Goal: Navigation & Orientation: Understand site structure

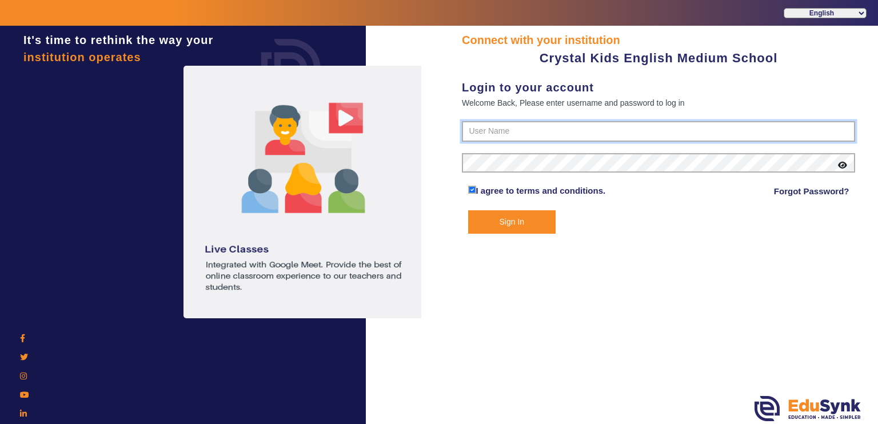
click at [591, 131] on input "text" at bounding box center [658, 131] width 393 height 21
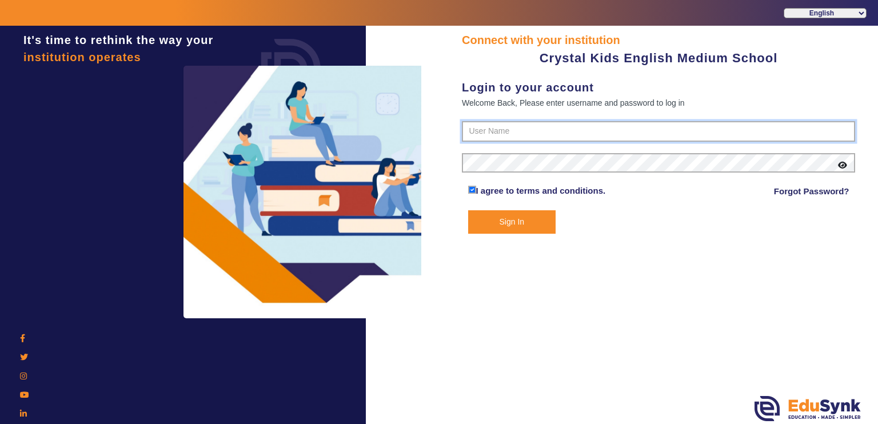
paste input "7975764622"
type input "7975764622"
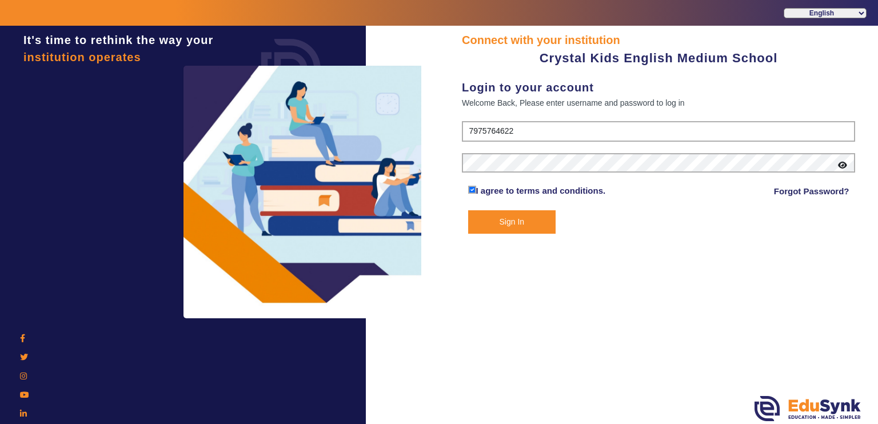
click at [481, 221] on button "Sign In" at bounding box center [512, 221] width 88 height 23
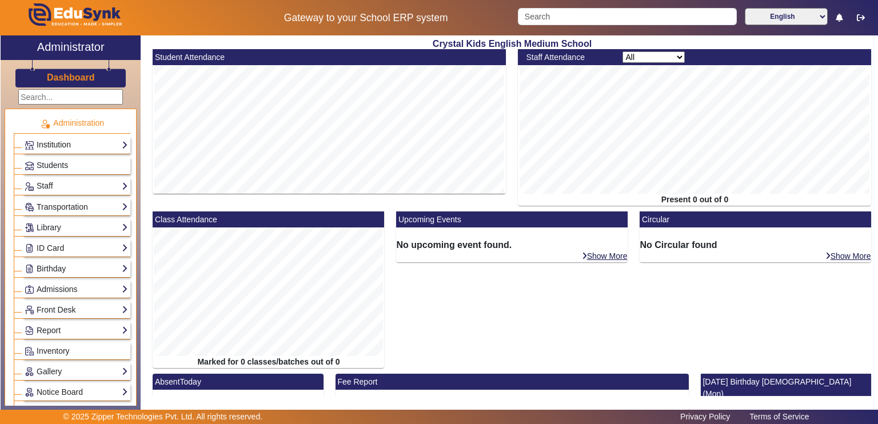
click at [69, 143] on link "Institution" at bounding box center [76, 145] width 103 height 13
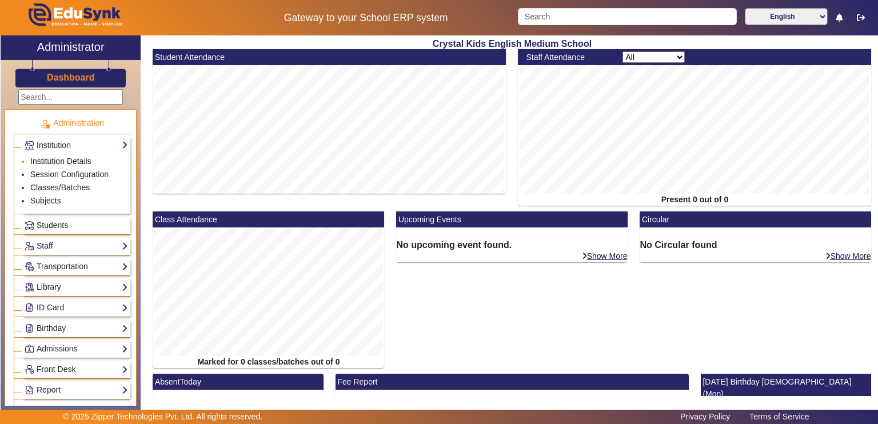
click at [66, 157] on link "Institution Details" at bounding box center [60, 161] width 61 height 9
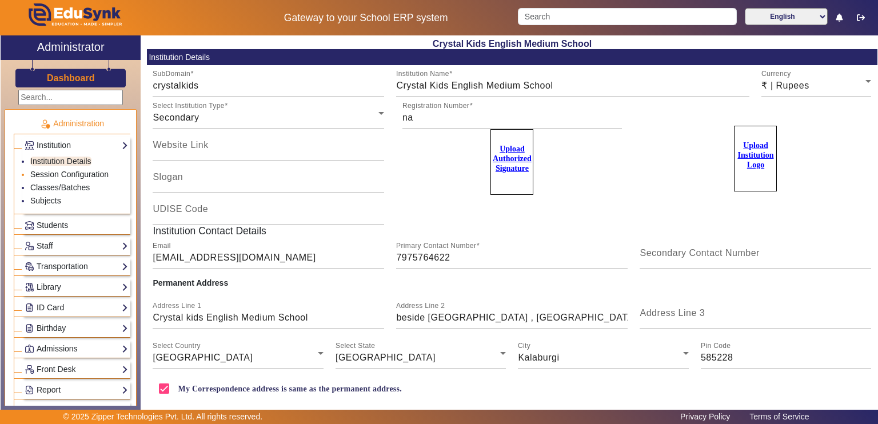
click at [65, 172] on link "Session Configuration" at bounding box center [69, 174] width 78 height 9
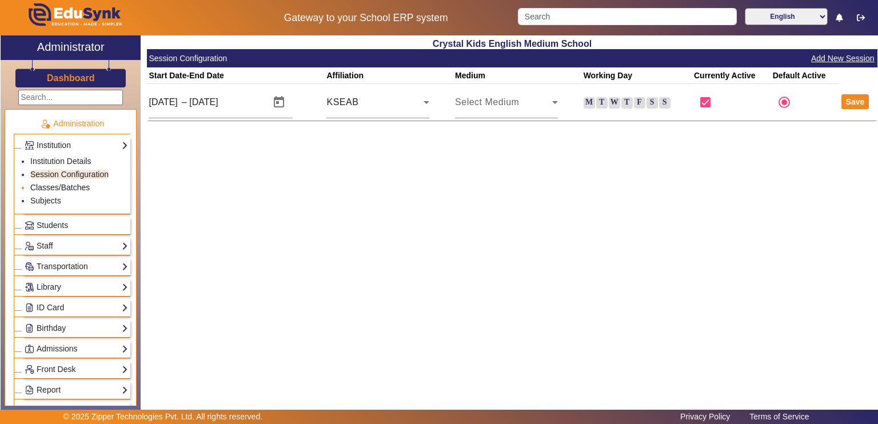
click at [64, 184] on link "Classes/Batches" at bounding box center [59, 187] width 59 height 9
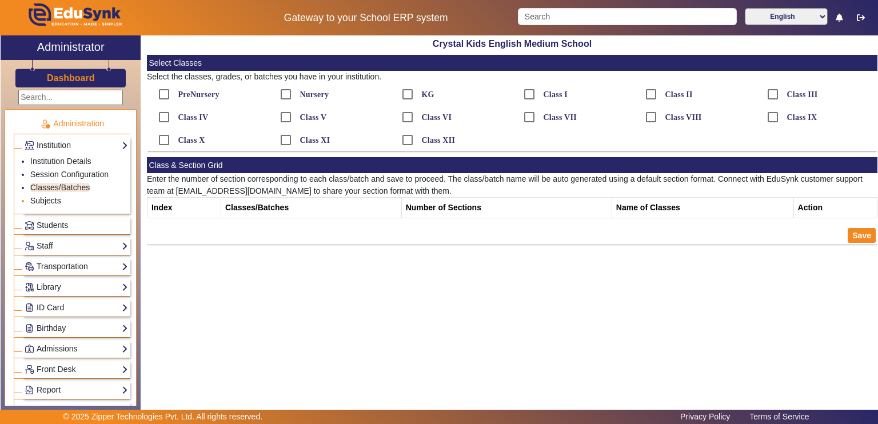
click at [56, 204] on link "Subjects" at bounding box center [45, 200] width 31 height 9
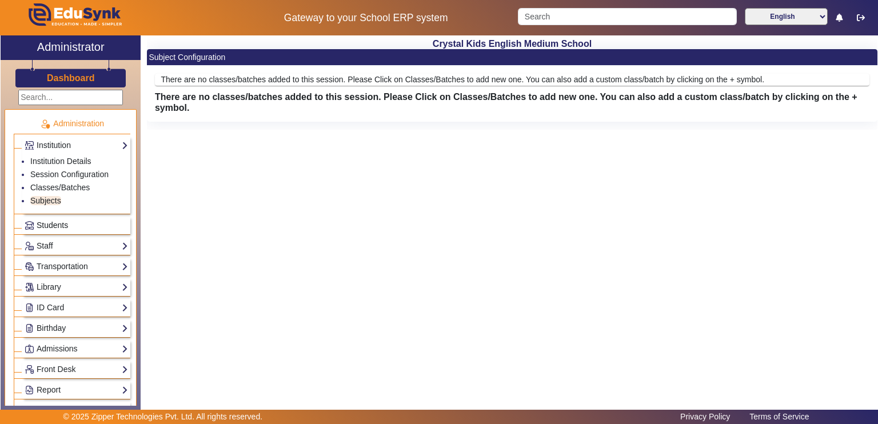
click at [54, 224] on span "Students" at bounding box center [52, 225] width 31 height 9
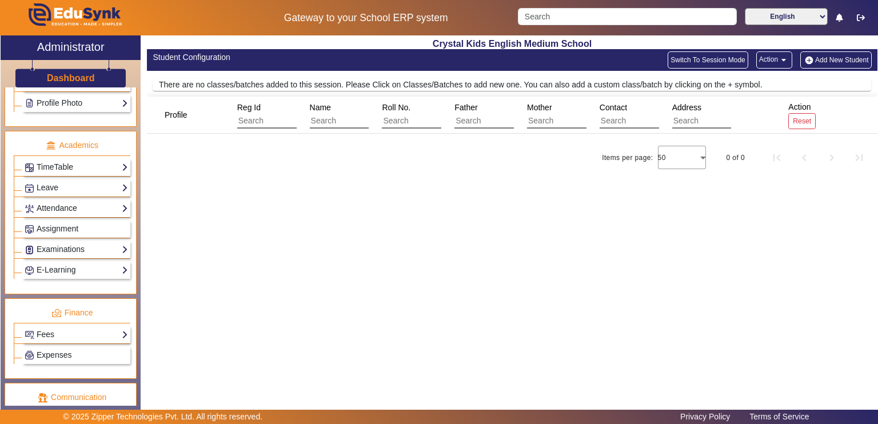
scroll to position [400, 0]
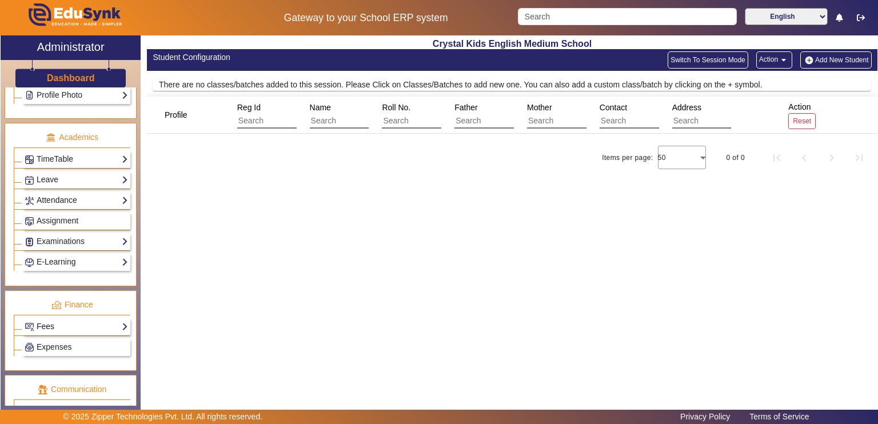
click at [45, 323] on link "Fees" at bounding box center [76, 326] width 103 height 13
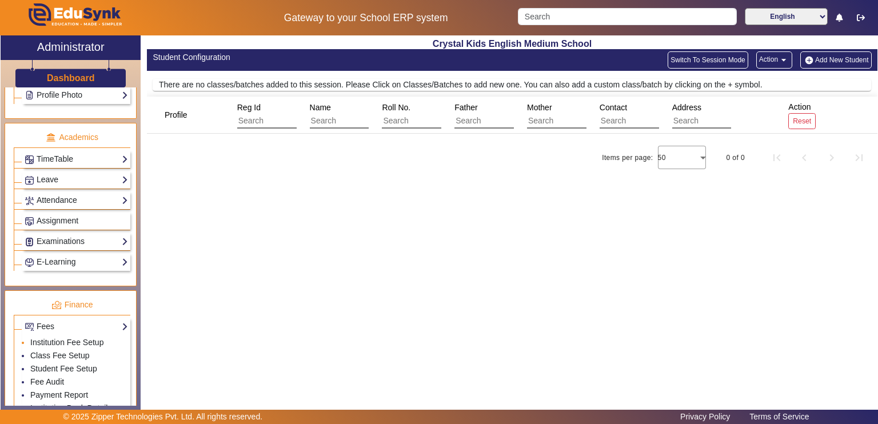
click at [45, 337] on li "Institution Fee Setup" at bounding box center [79, 343] width 98 height 13
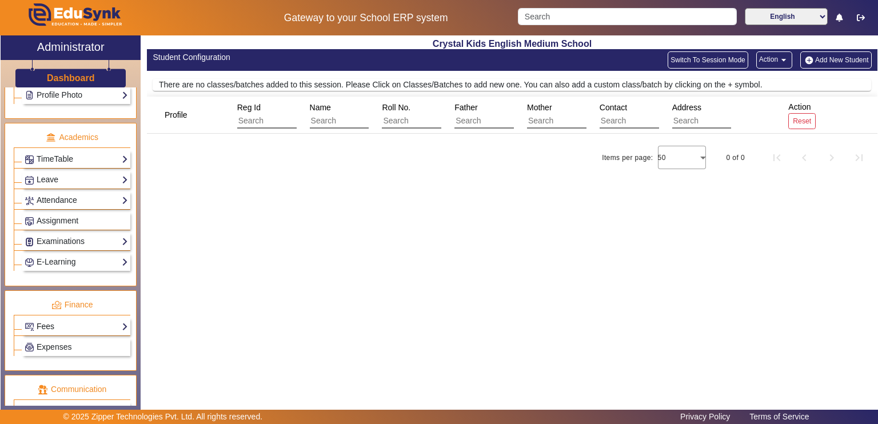
click at [50, 320] on link "Fees" at bounding box center [76, 326] width 103 height 13
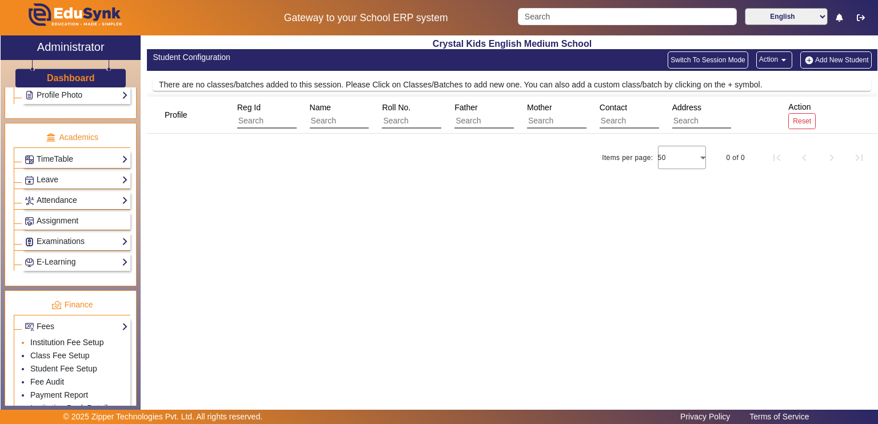
click at [48, 339] on link "Institution Fee Setup" at bounding box center [66, 342] width 73 height 9
